Goal: Task Accomplishment & Management: Manage account settings

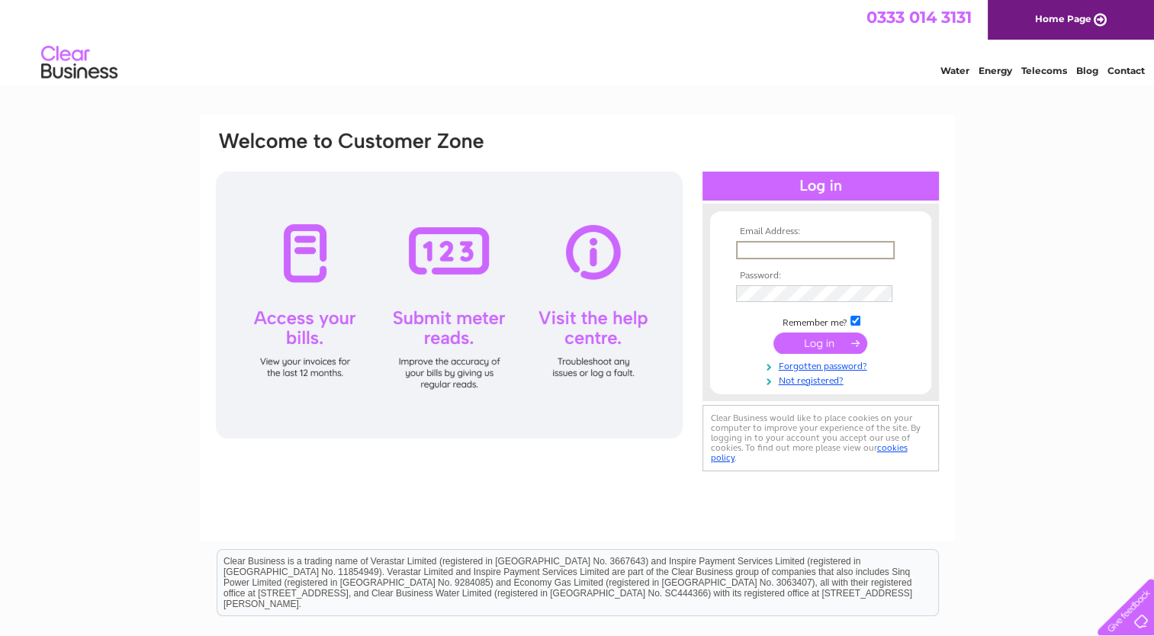
click at [747, 243] on input "text" at bounding box center [815, 250] width 159 height 18
type input "R"
type input "richardgammage243@gmail.com"
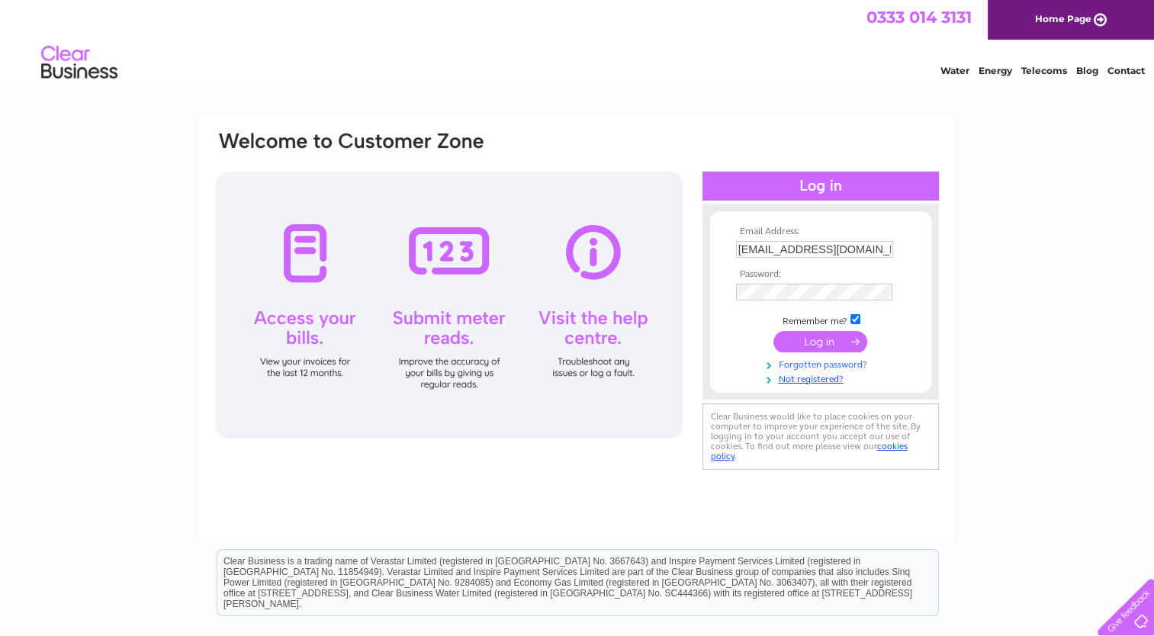
click at [850, 365] on link "Forgotten password?" at bounding box center [822, 363] width 173 height 14
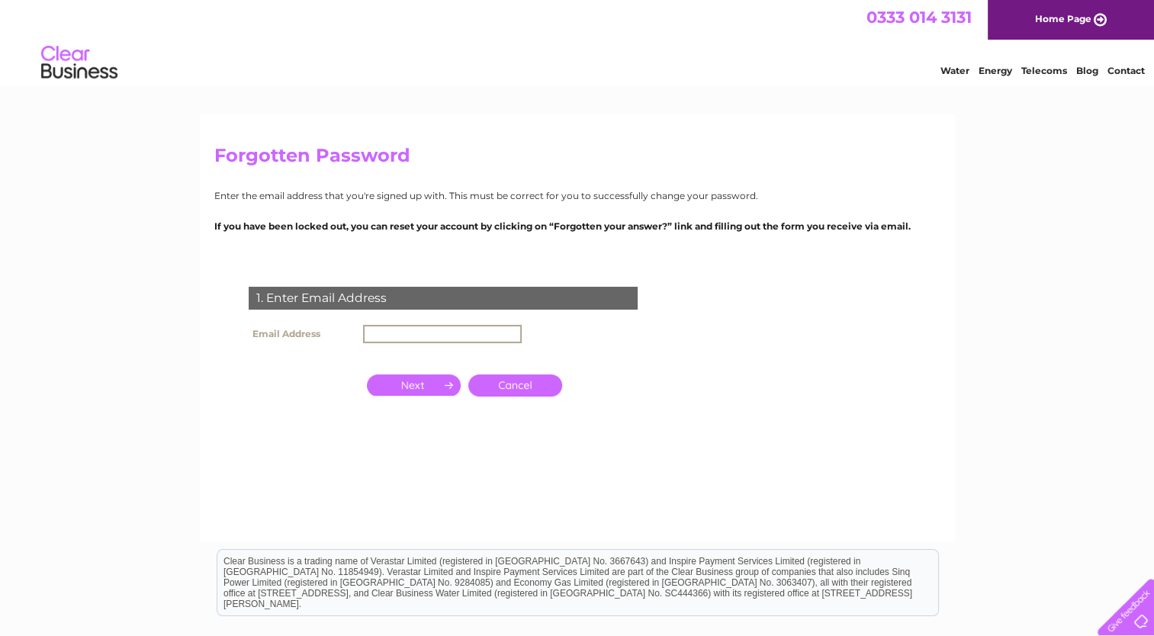
click at [372, 330] on input "text" at bounding box center [442, 334] width 159 height 18
type input "[EMAIL_ADDRESS][DOMAIN_NAME]"
click at [417, 386] on input "button" at bounding box center [414, 383] width 94 height 21
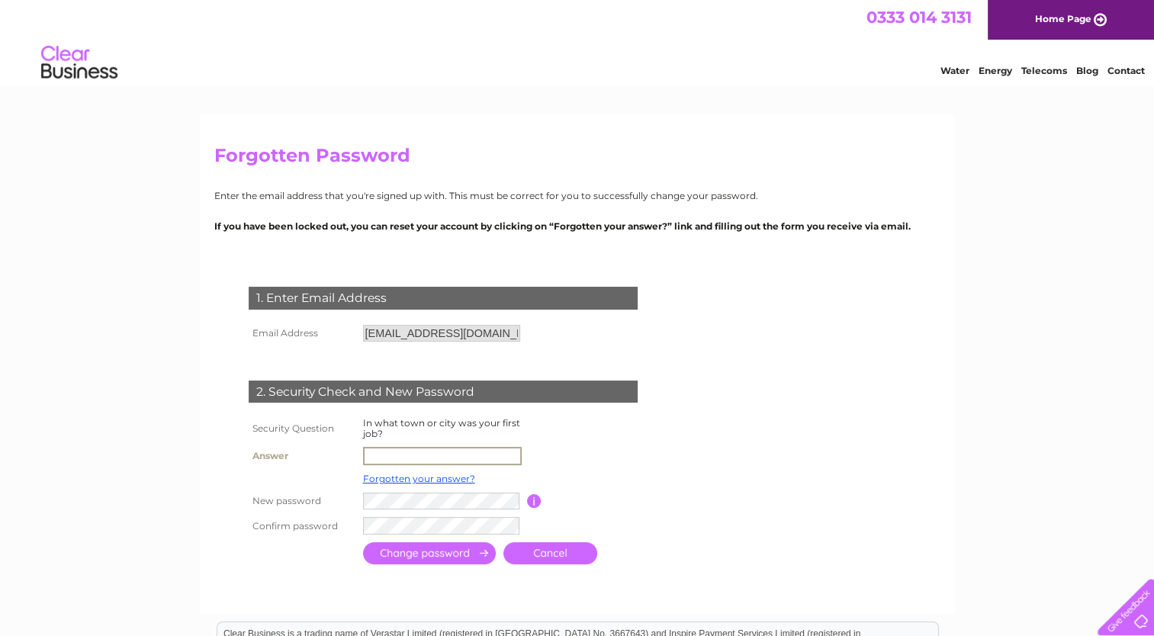
click at [369, 458] on input "text" at bounding box center [442, 456] width 159 height 18
type input "Woking"
click at [436, 555] on input "submit" at bounding box center [429, 553] width 133 height 22
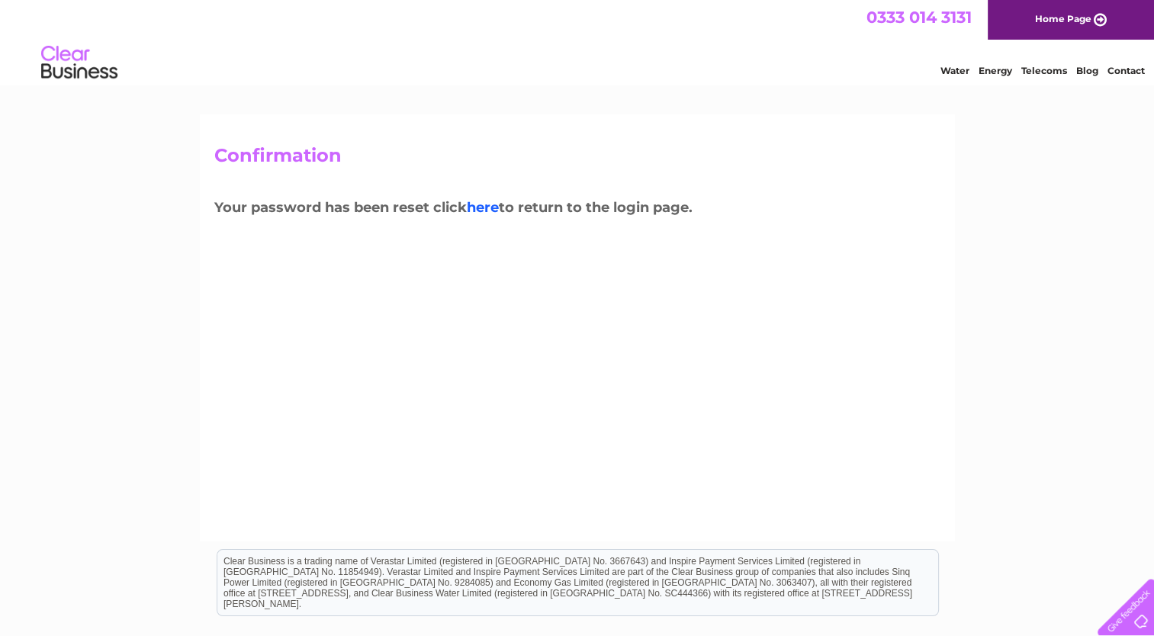
click at [493, 200] on link "here" at bounding box center [483, 207] width 32 height 17
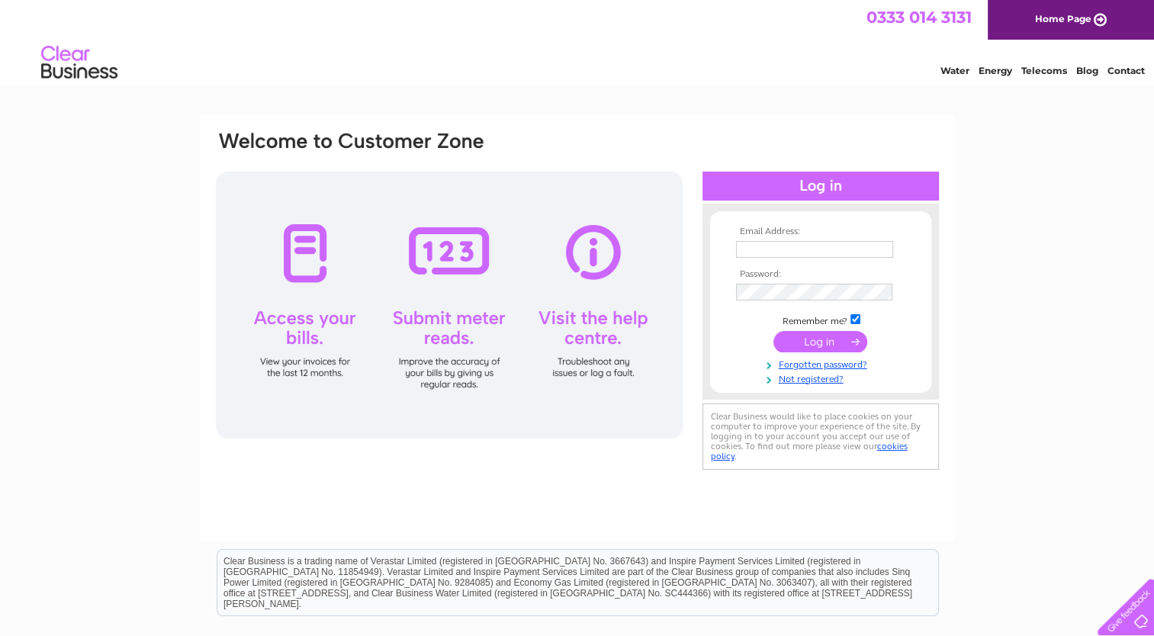
type input "richardgammage243@gmail.com"
click at [837, 337] on input "submit" at bounding box center [820, 341] width 94 height 21
